Goal: Information Seeking & Learning: Learn about a topic

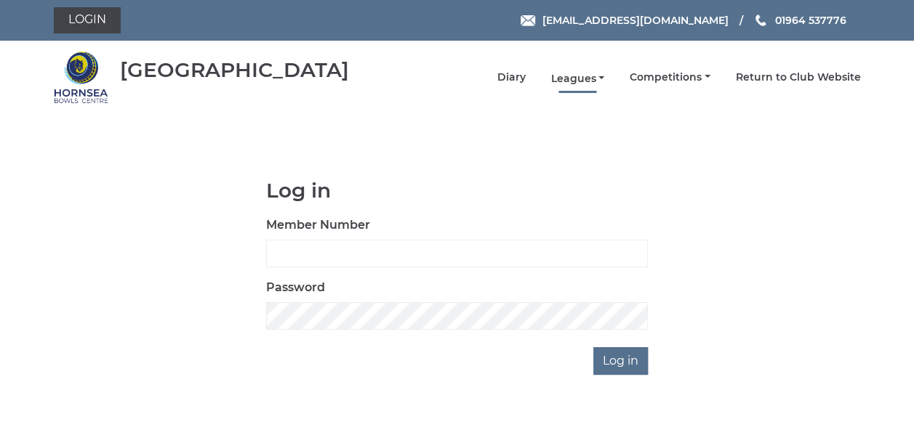
click at [575, 78] on link "Leagues" at bounding box center [577, 79] width 54 height 14
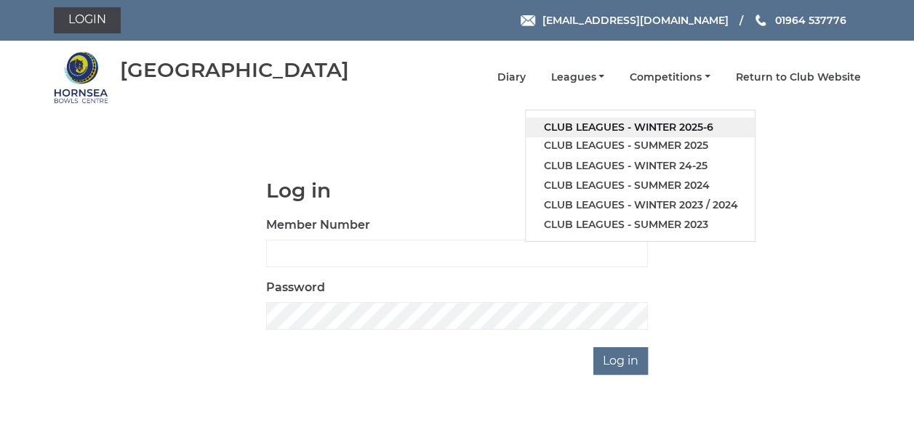
click at [589, 128] on link "Club leagues - Winter 2025-6" at bounding box center [639, 128] width 229 height 20
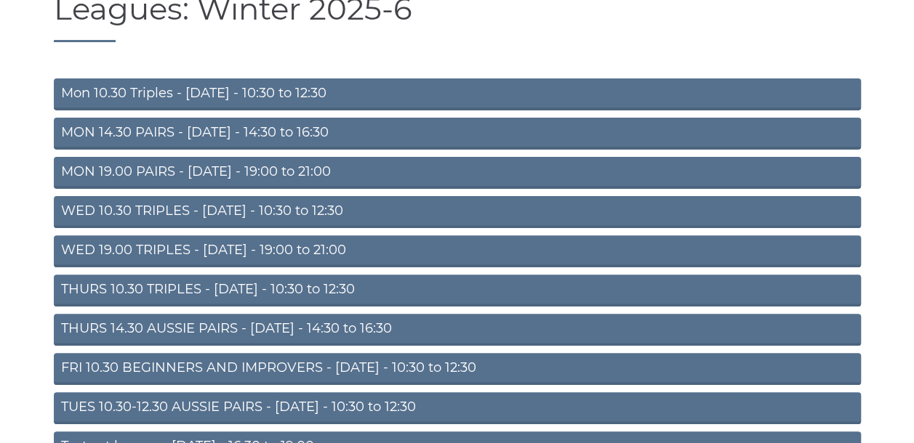
scroll to position [145, 0]
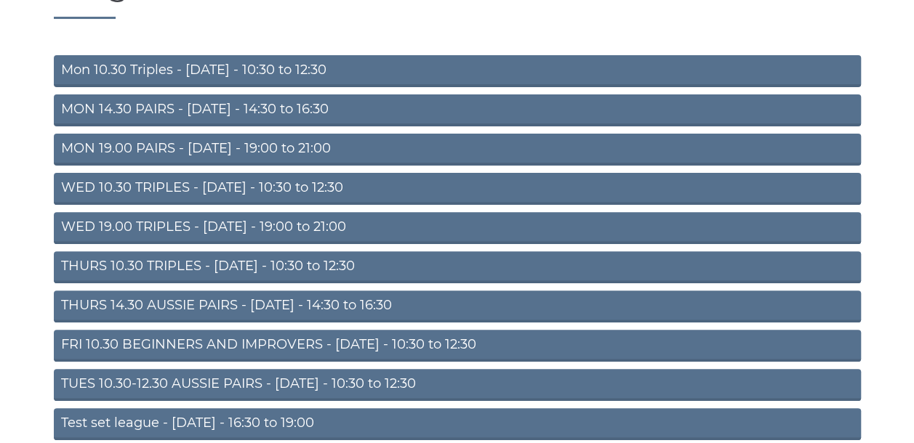
click at [278, 376] on link "TUES 10.30-12.30 AUSSIE PAIRS - Tuesday - 10:30 to 12:30" at bounding box center [457, 385] width 807 height 32
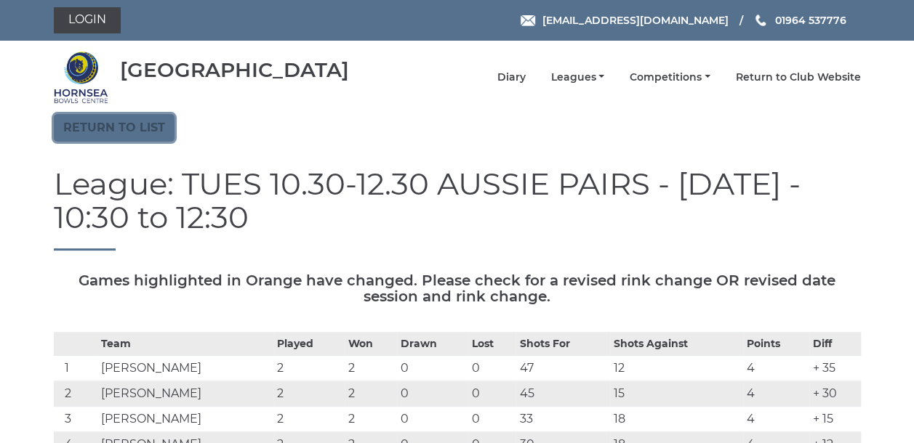
click at [121, 129] on link "Return to list" at bounding box center [114, 128] width 121 height 28
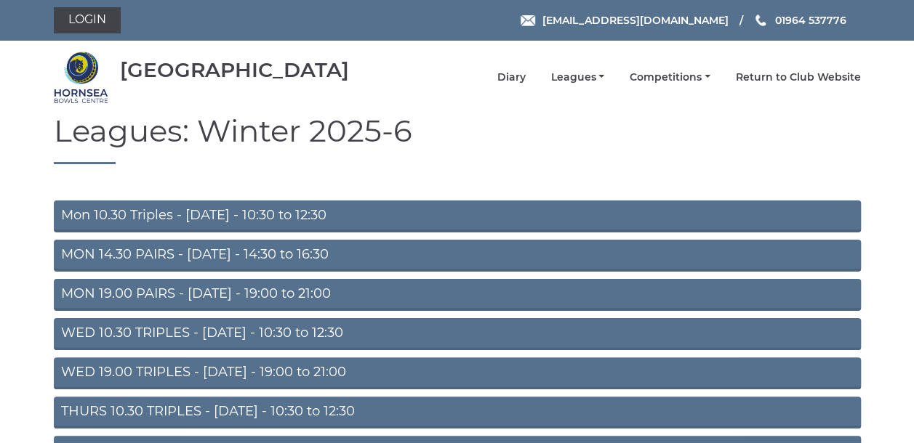
click at [188, 339] on link "WED 10.30 TRIPLES - Wednesday - 10:30 to 12:30" at bounding box center [457, 334] width 807 height 32
